Goal: Information Seeking & Learning: Learn about a topic

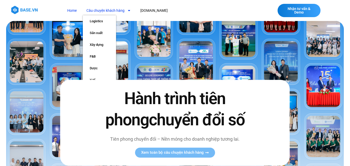
click at [117, 11] on link "Câu chuyện khách hàng" at bounding box center [109, 10] width 52 height 9
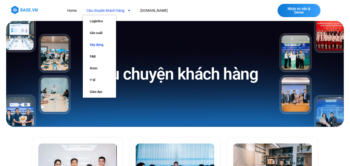
click at [100, 45] on link "Xây dựng" at bounding box center [99, 45] width 33 height 12
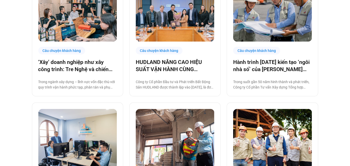
scroll to position [153, 0]
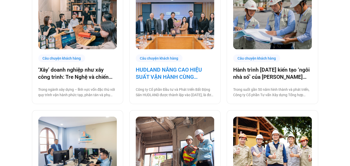
click at [186, 78] on link "HUDLAND NÂNG CAO HIỆU SUẤT VẬN HÀNH CÙNG BASE.VN" at bounding box center [175, 73] width 78 height 14
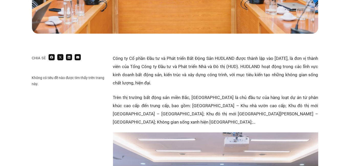
scroll to position [307, 0]
